Goal: Navigation & Orientation: Go to known website

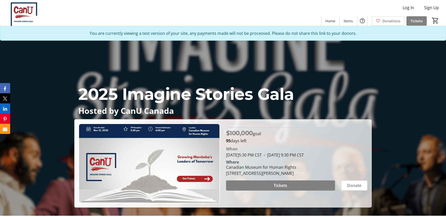
scroll to position [1, 0]
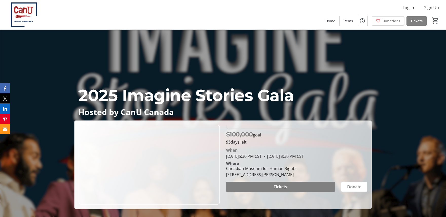
scroll to position [35, 0]
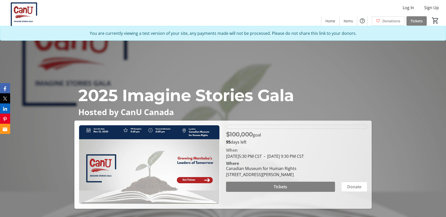
click at [429, 162] on div "2025 Imagine Stories Gala Hosted by CanU Canada $100,000 goal 95 days left When…" at bounding box center [223, 119] width 446 height 179
click at [358, 36] on div "You are currently viewing a test version of your site, any payments made will n…" at bounding box center [223, 33] width 446 height 15
click at [392, 82] on div "2025 Imagine Stories Gala Hosted by CanU Canada $100,000 goal 95 days left When…" at bounding box center [223, 119] width 446 height 179
